Goal: Task Accomplishment & Management: Use online tool/utility

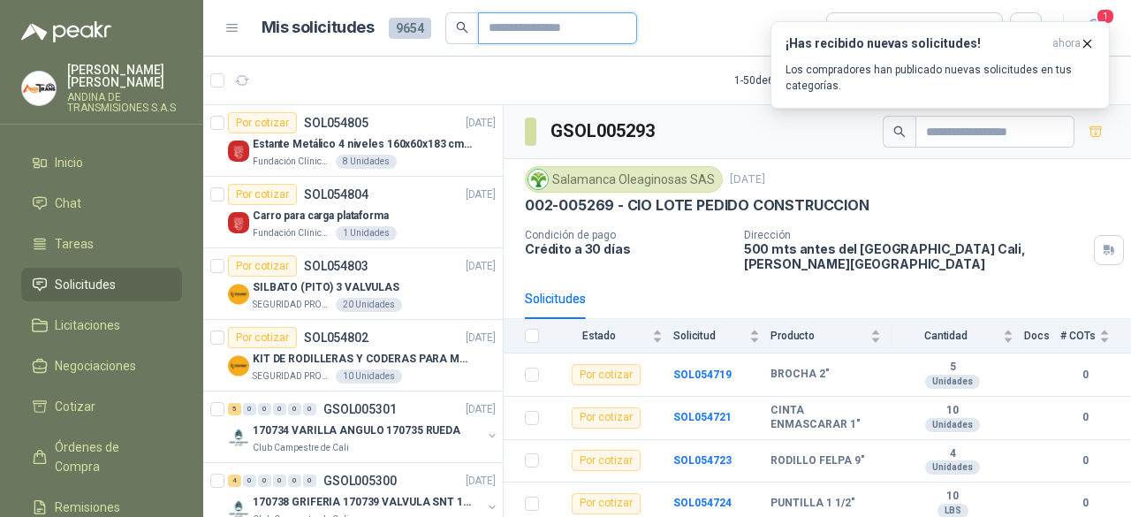
click at [532, 27] on input "text" at bounding box center [551, 28] width 124 height 30
type input "****"
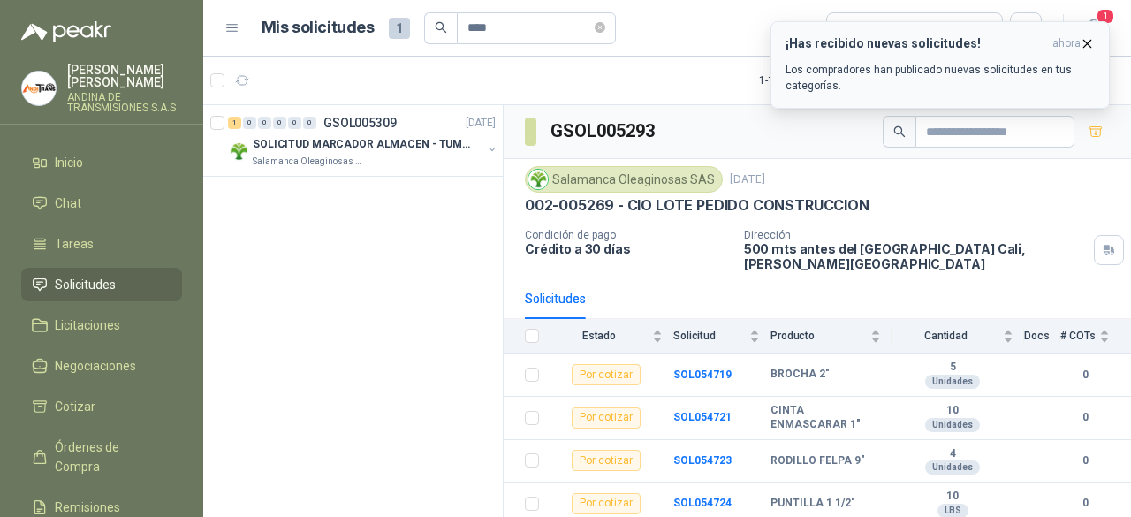
click at [1092, 36] on icon "button" at bounding box center [1087, 43] width 15 height 15
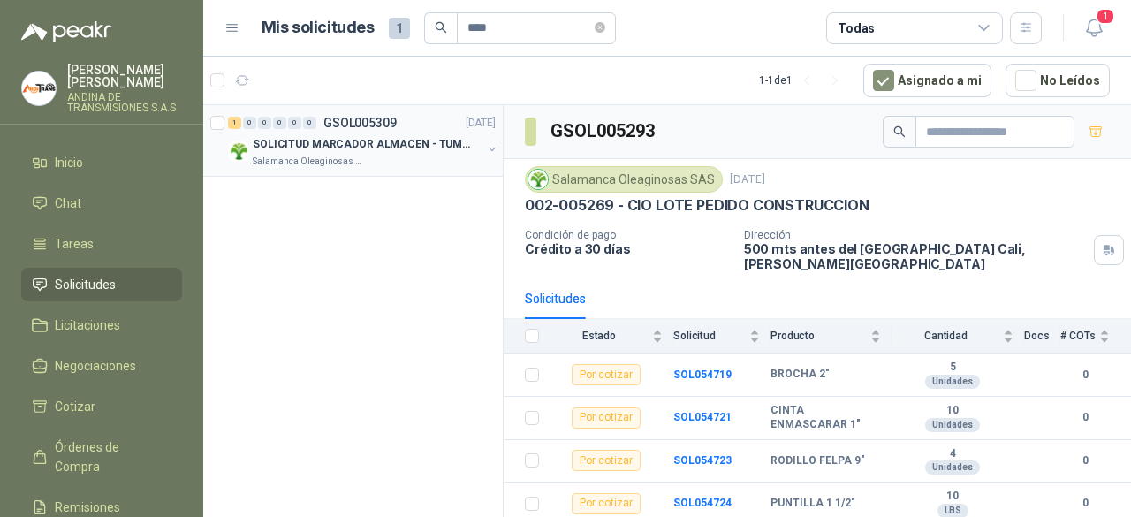
click at [319, 155] on p "Salamanca Oleaginosas SAS" at bounding box center [308, 162] width 111 height 14
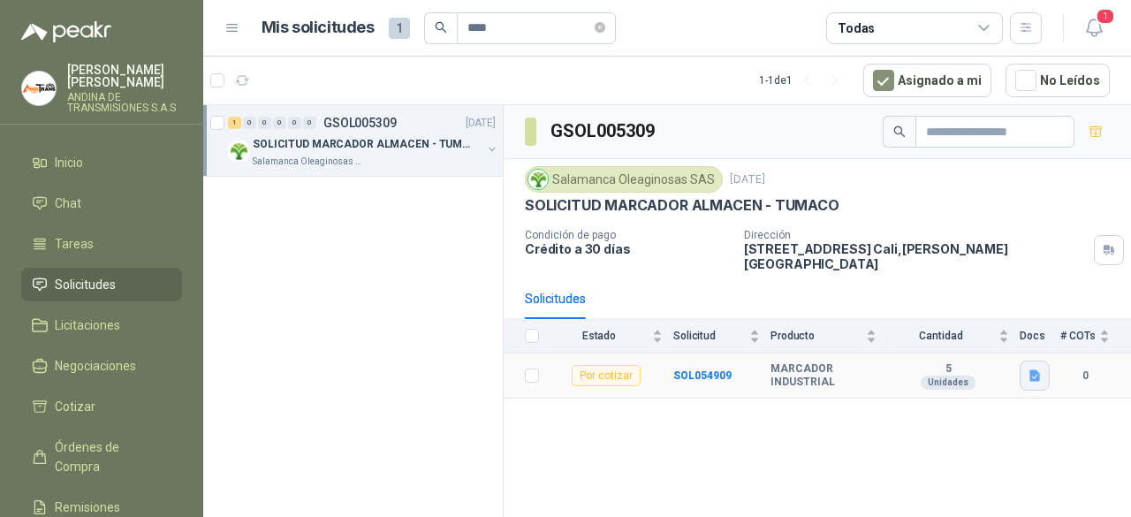
click at [1033, 370] on icon "button" at bounding box center [1034, 375] width 11 height 11
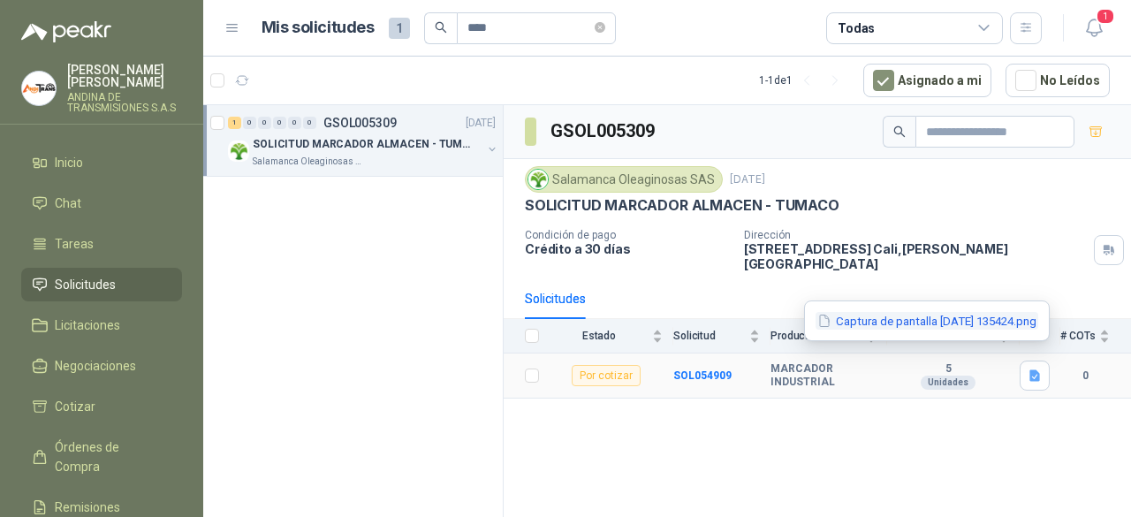
click at [964, 315] on button "Captura de pantalla [DATE] 135424.png" at bounding box center [926, 321] width 223 height 19
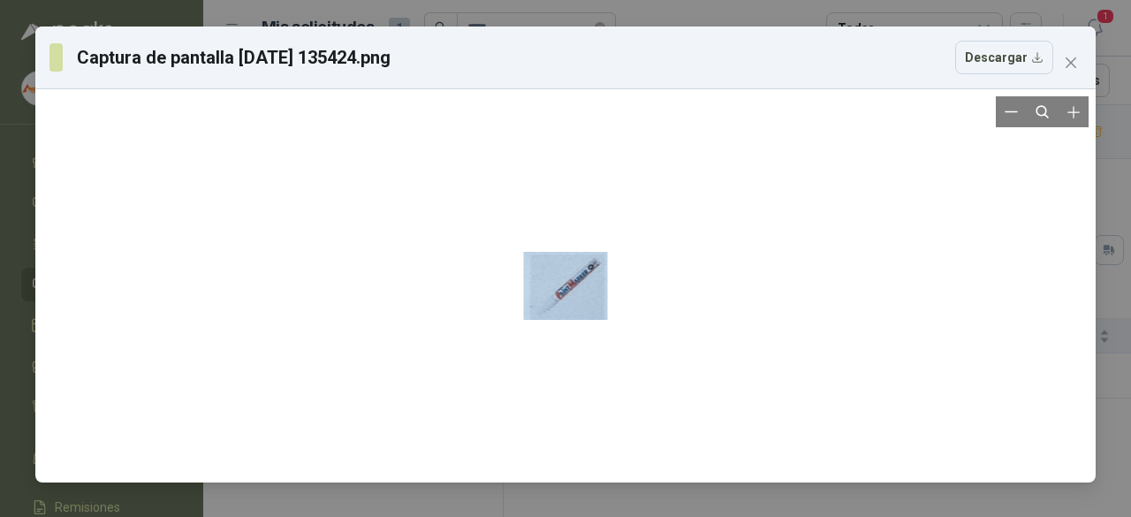
click at [577, 294] on div at bounding box center [566, 285] width 84 height 379
click at [1073, 121] on button "Zoom in" at bounding box center [1073, 111] width 31 height 31
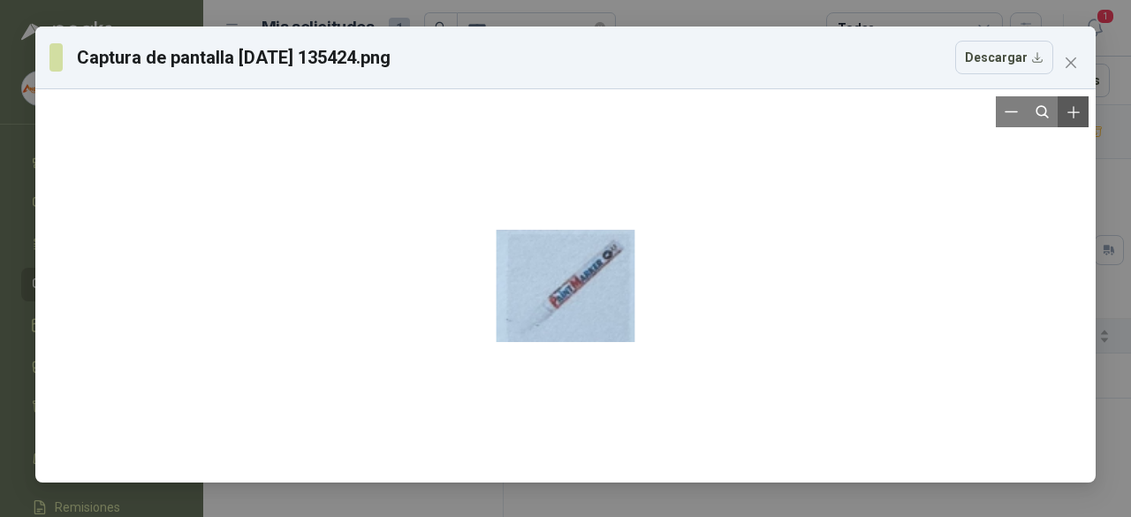
click at [1073, 121] on button "Zoom in" at bounding box center [1073, 111] width 31 height 31
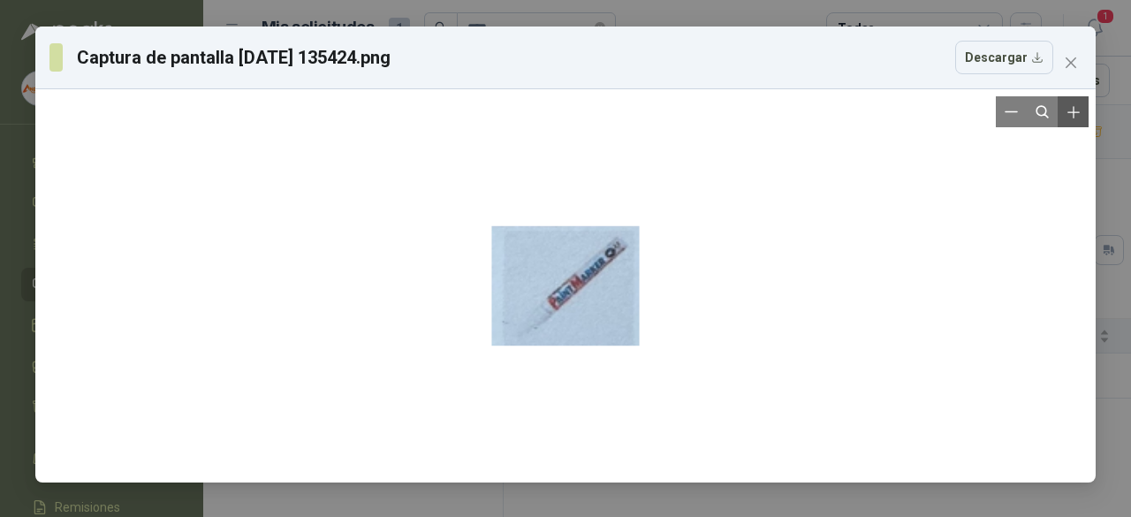
click at [1073, 121] on button "Zoom in" at bounding box center [1073, 111] width 31 height 31
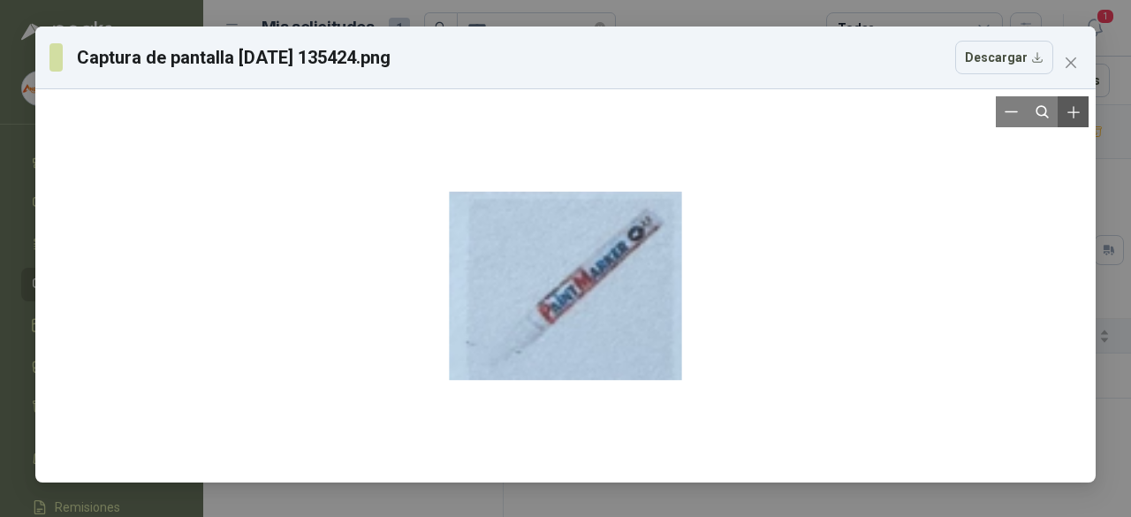
click at [1073, 121] on button "Zoom in" at bounding box center [1073, 111] width 31 height 31
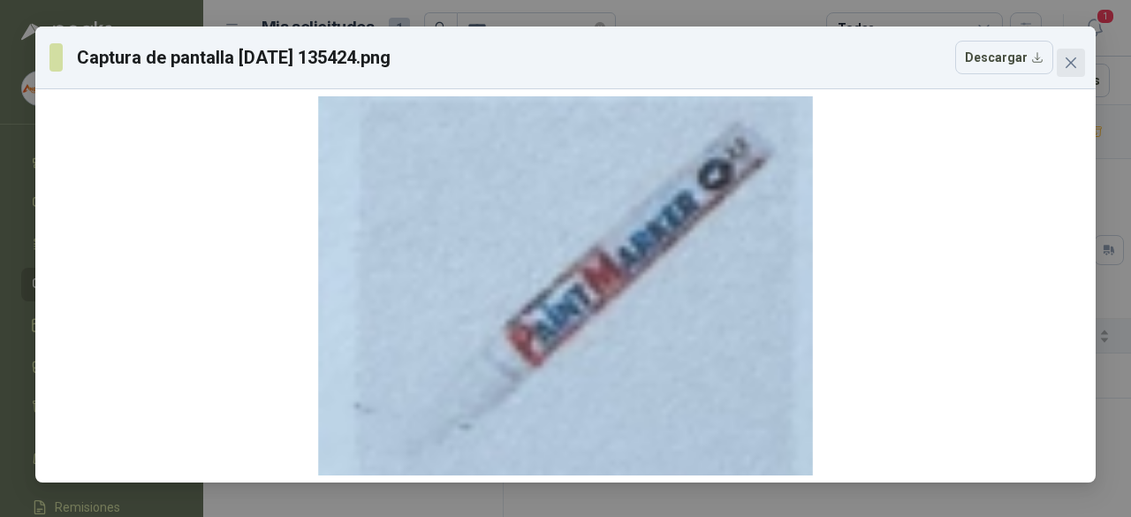
click at [1072, 70] on button "Close" at bounding box center [1071, 63] width 28 height 28
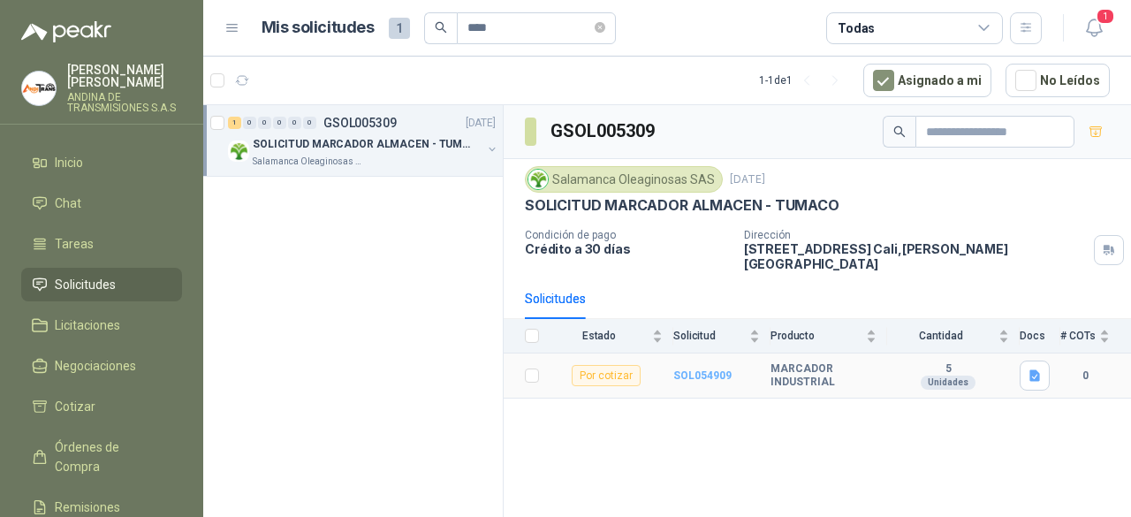
click at [686, 369] on b "SOL054909" at bounding box center [702, 375] width 58 height 12
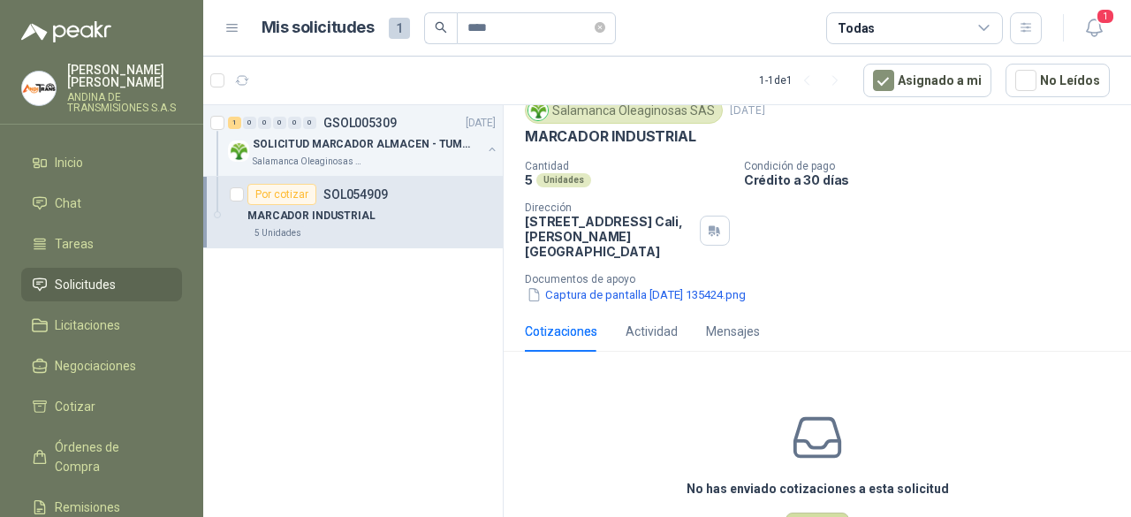
scroll to position [118, 0]
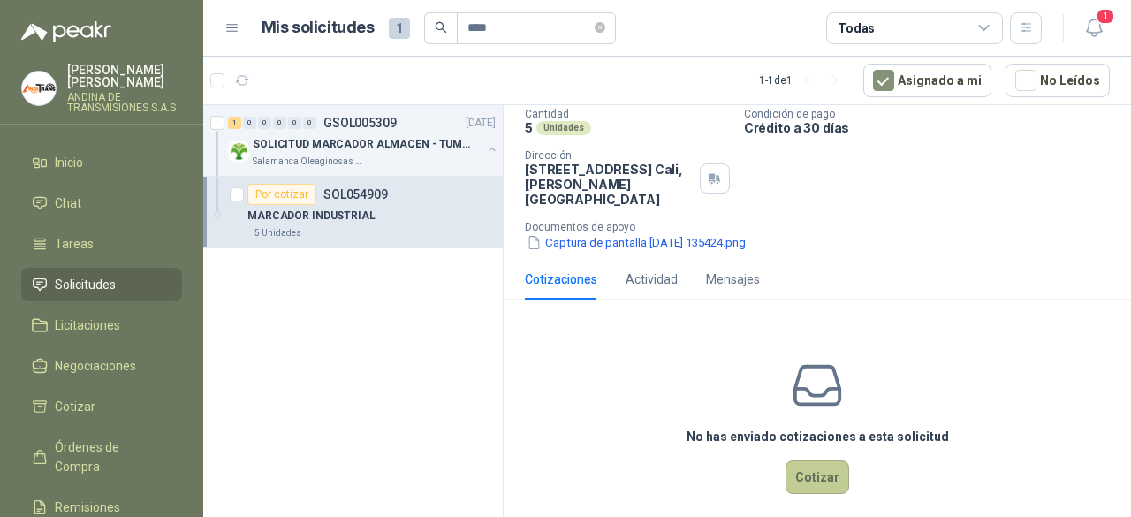
click at [813, 467] on button "Cotizar" at bounding box center [817, 477] width 64 height 34
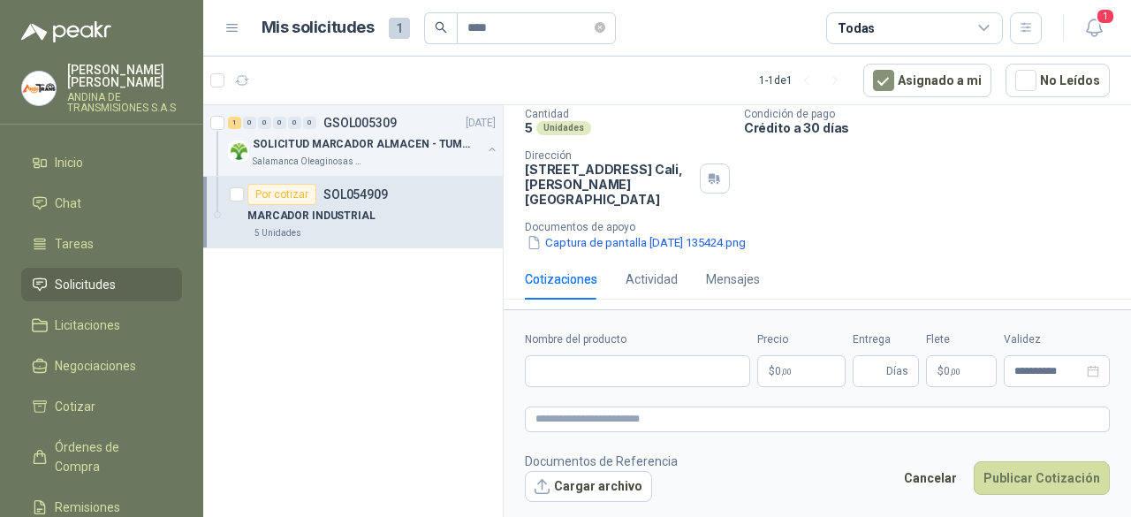
scroll to position [105, 0]
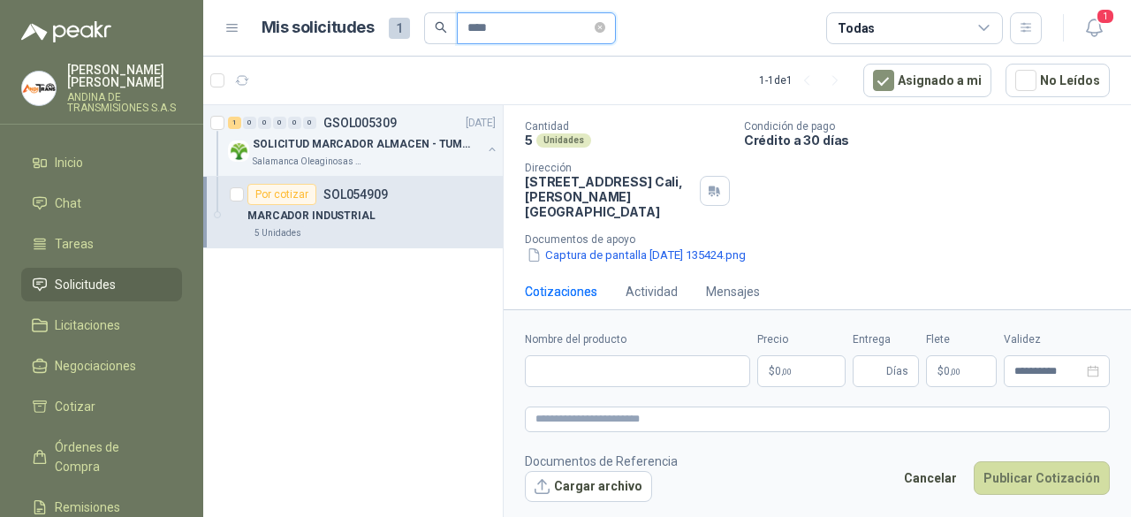
click at [501, 29] on input "****" at bounding box center [529, 28] width 124 height 30
type input "*"
type input "****"
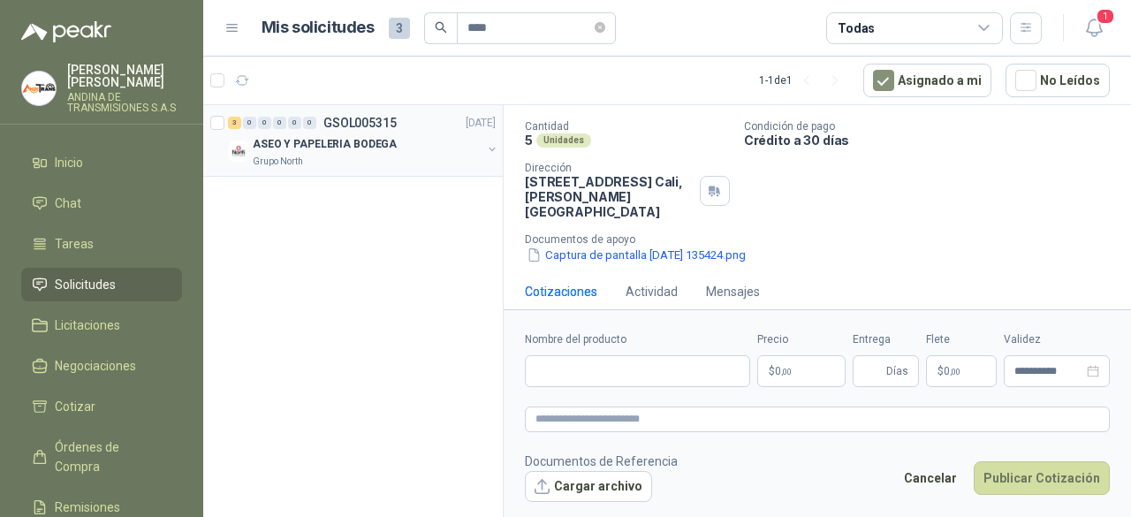
click at [388, 145] on div "ASEO Y PAPELERIA BODEGA" at bounding box center [367, 143] width 229 height 21
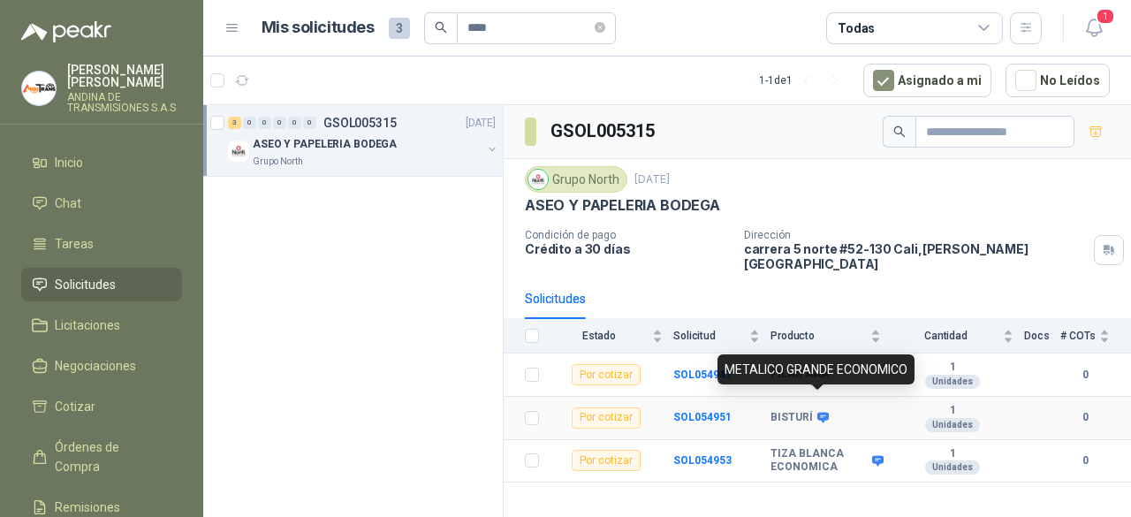
click at [817, 413] on icon at bounding box center [822, 418] width 11 height 11
click at [822, 413] on icon at bounding box center [822, 418] width 11 height 11
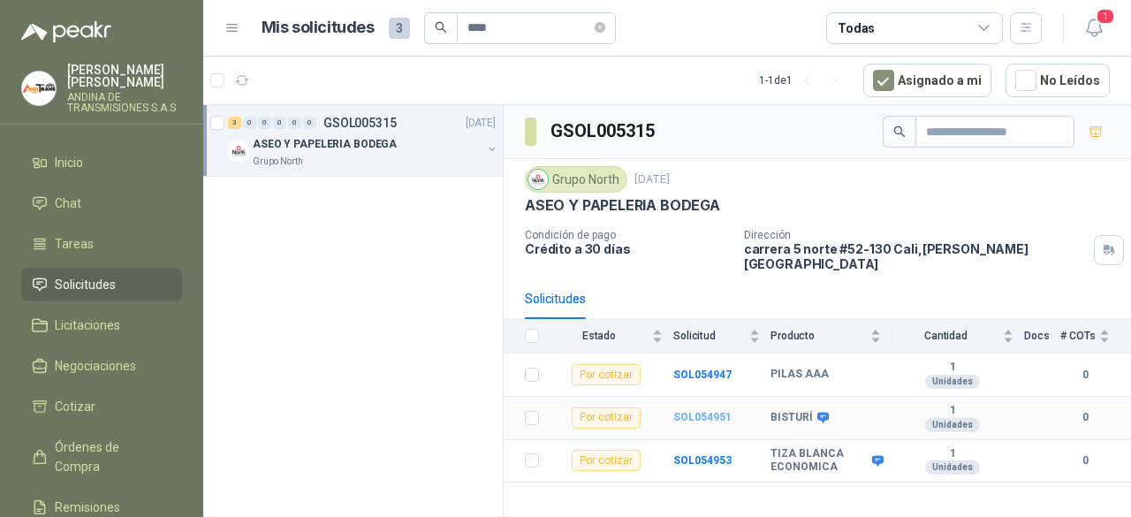
click at [698, 411] on b "SOL054951" at bounding box center [702, 417] width 58 height 12
